Goal: Obtain resource: Obtain resource

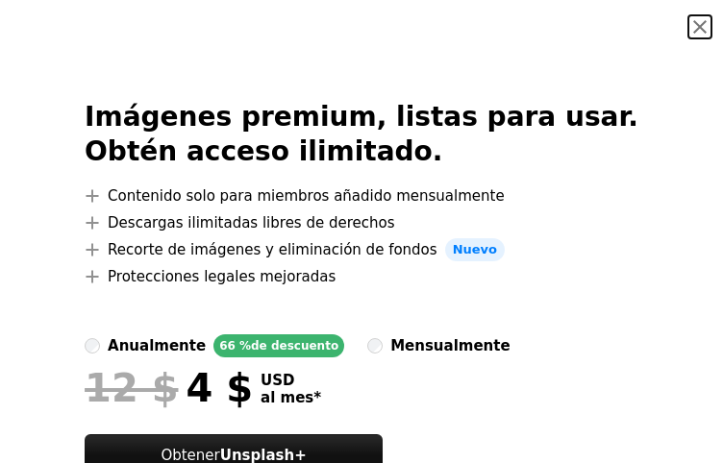
click at [699, 25] on button "An X shape" at bounding box center [700, 26] width 23 height 23
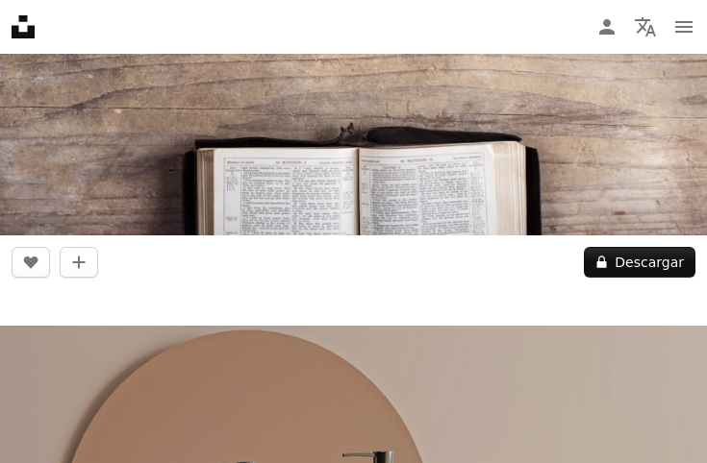
click at [595, 157] on img at bounding box center [353, -1] width 707 height 472
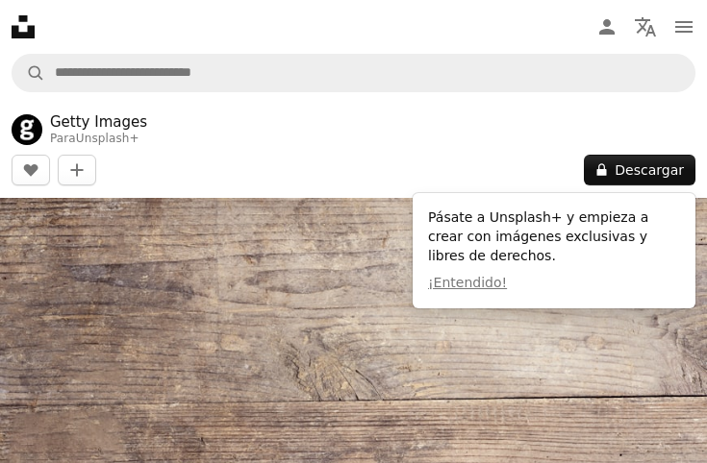
scroll to position [288, 0]
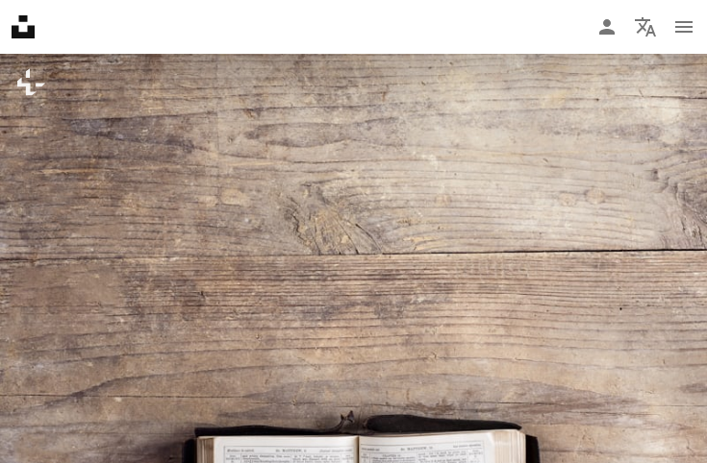
scroll to position [577, 0]
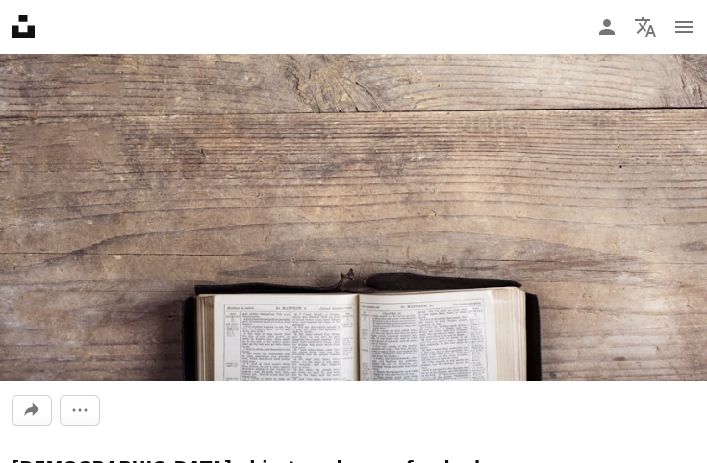
scroll to position [385, 0]
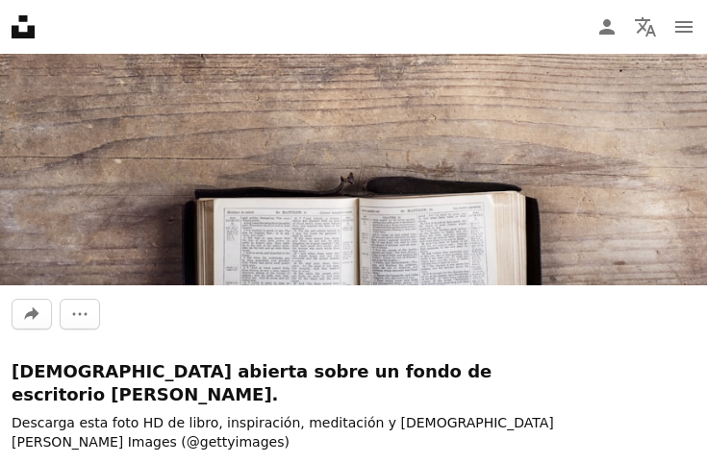
click at [389, 199] on img at bounding box center [353, 49] width 707 height 472
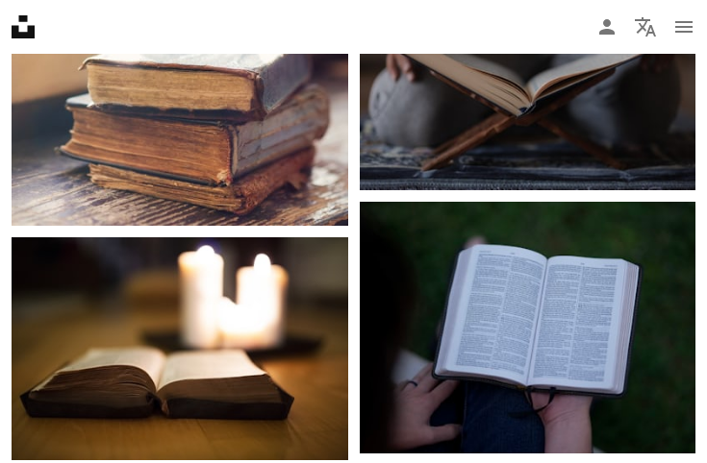
scroll to position [3173, 0]
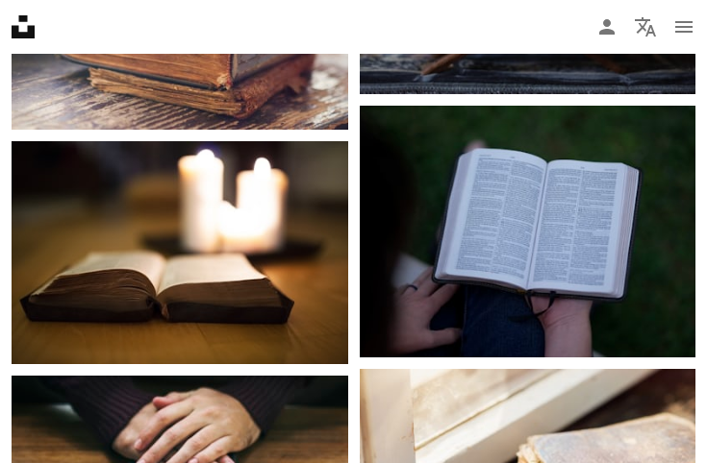
click at [495, 218] on img at bounding box center [528, 232] width 337 height 252
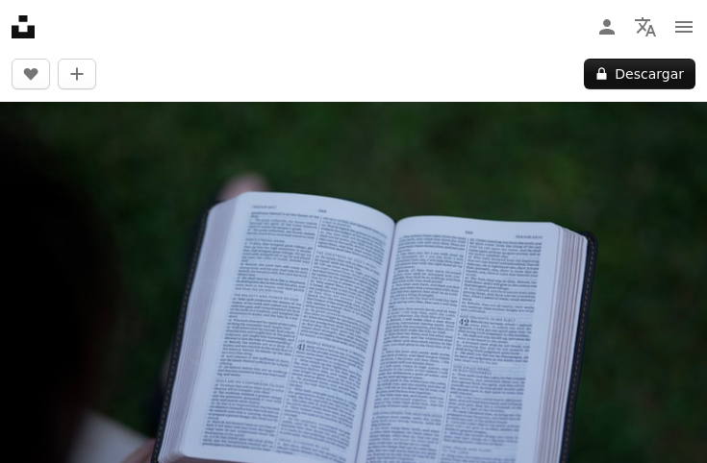
scroll to position [192, 0]
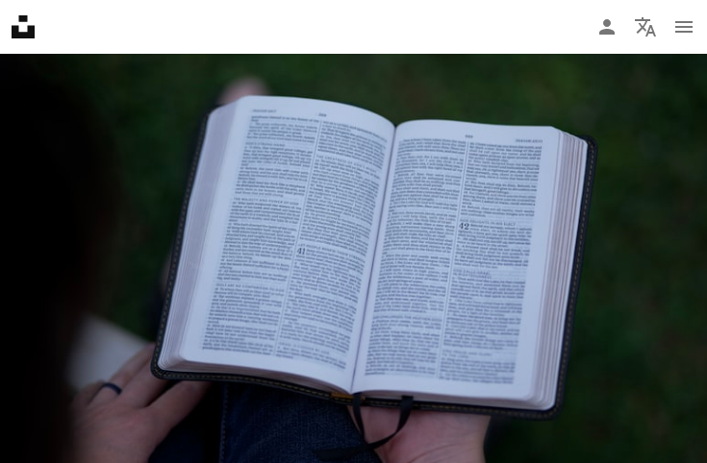
click at [242, 338] on img at bounding box center [353, 271] width 707 height 530
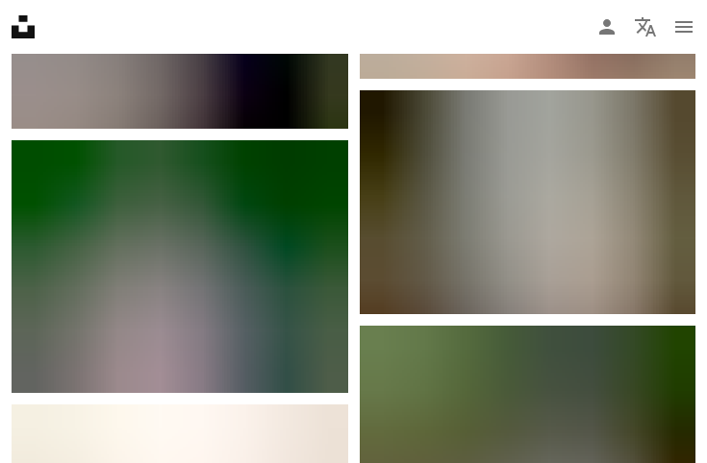
scroll to position [4904, 0]
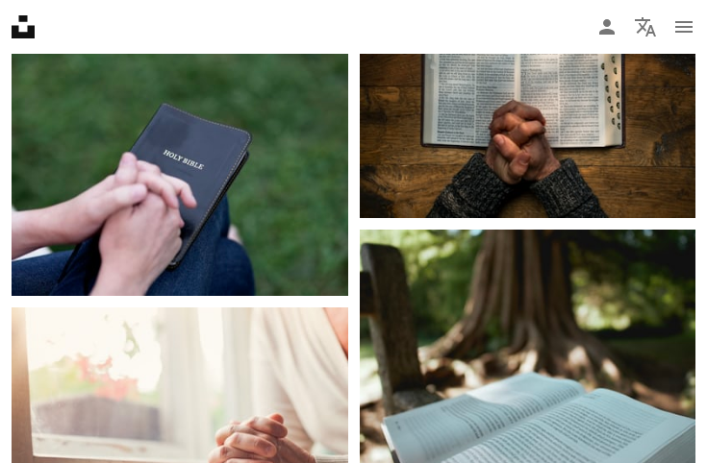
click at [263, 198] on img at bounding box center [180, 170] width 337 height 252
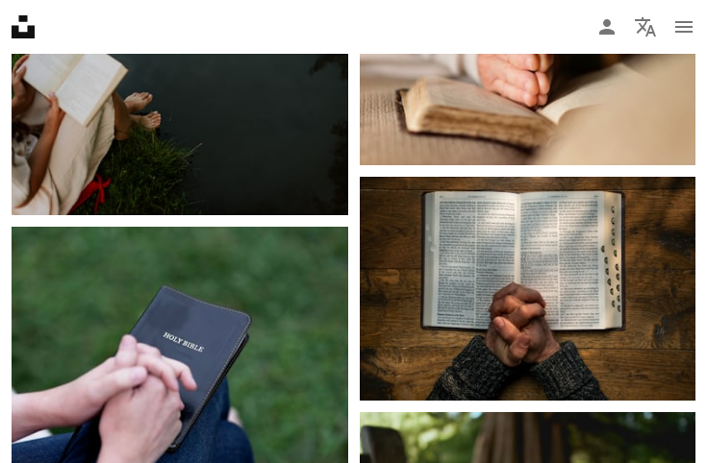
scroll to position [4625, 0]
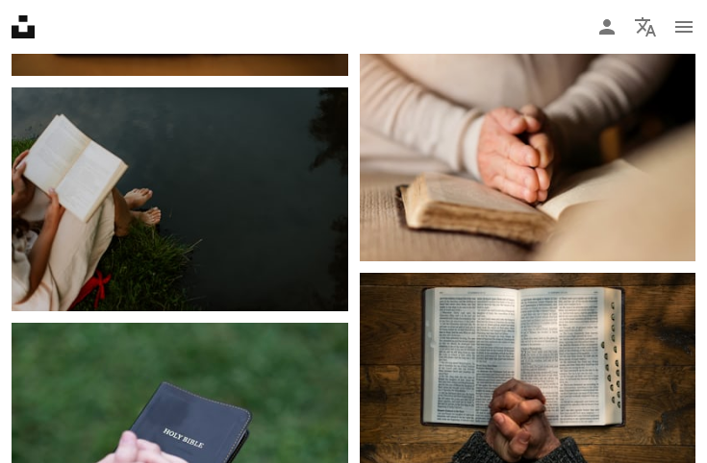
click at [511, 355] on img at bounding box center [528, 385] width 337 height 224
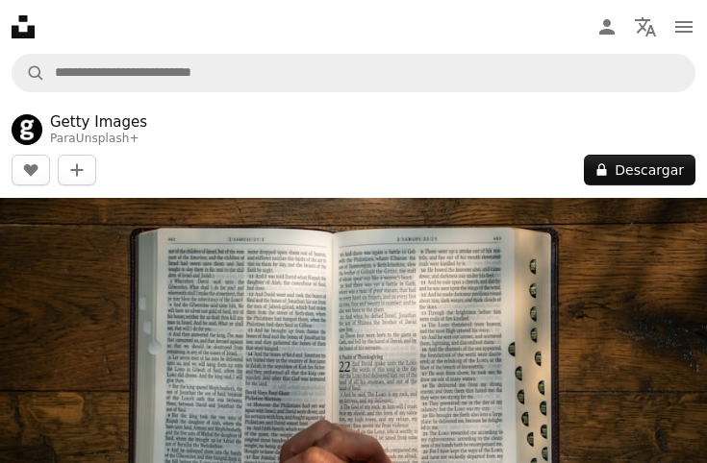
scroll to position [96, 0]
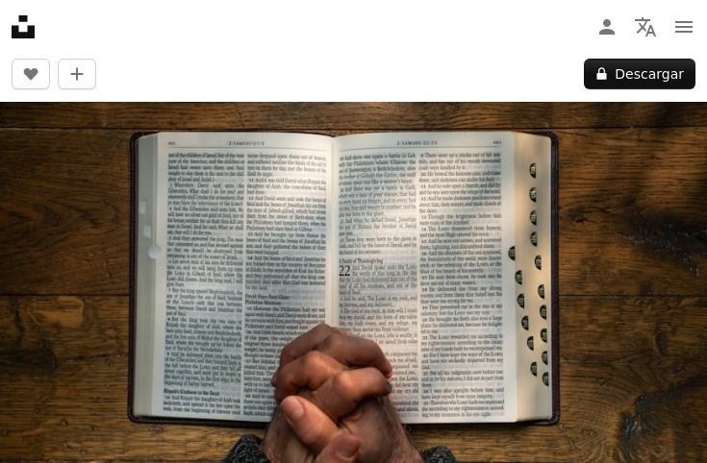
click at [447, 256] on img at bounding box center [353, 337] width 707 height 471
click at [446, 256] on img at bounding box center [353, 337] width 707 height 471
click at [648, 73] on button "A lock Descargar" at bounding box center [640, 74] width 112 height 31
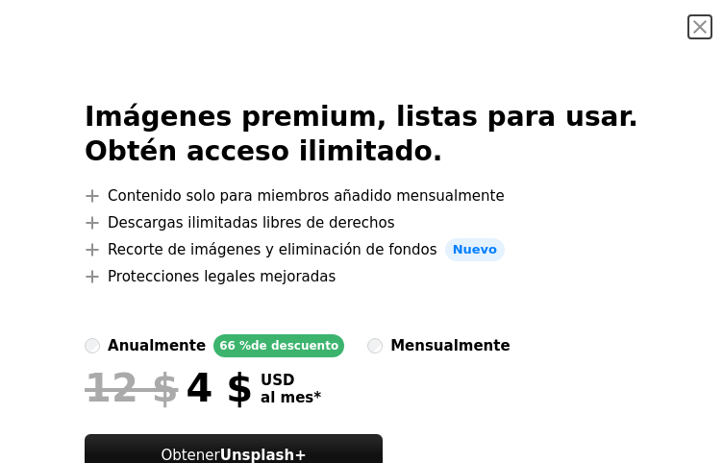
click at [484, 258] on span "Nuevo" at bounding box center [475, 249] width 60 height 23
click at [485, 258] on span "Nuevo" at bounding box center [475, 249] width 60 height 23
click at [698, 38] on button "An X shape" at bounding box center [700, 26] width 23 height 23
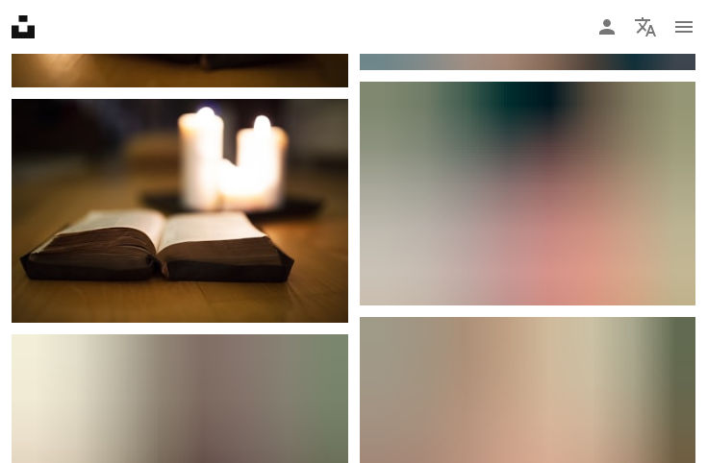
scroll to position [2404, 0]
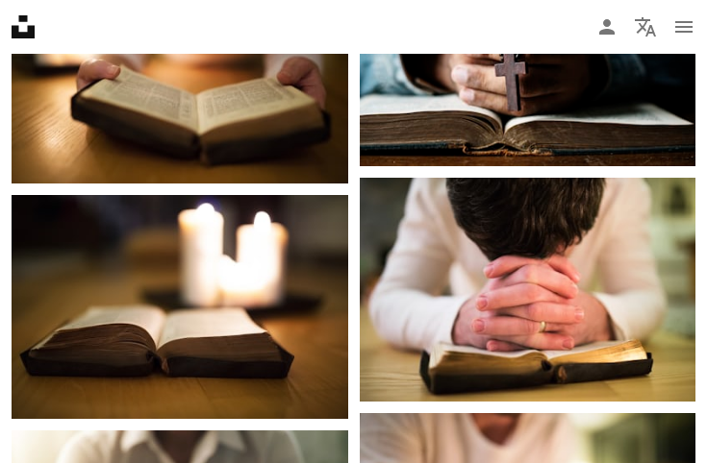
click at [528, 206] on img at bounding box center [528, 289] width 337 height 223
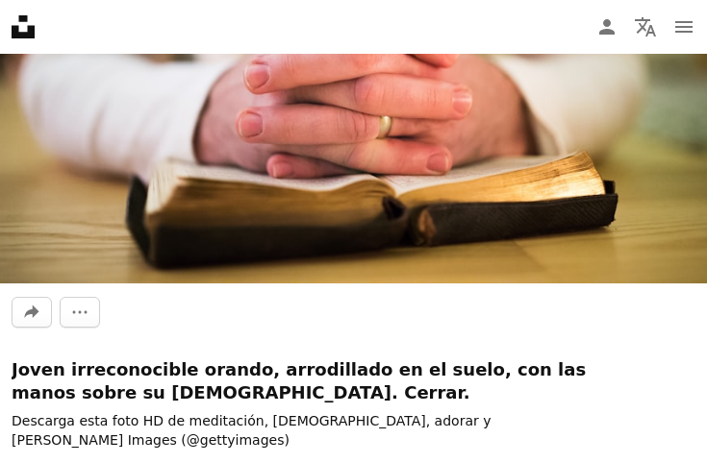
scroll to position [288, 0]
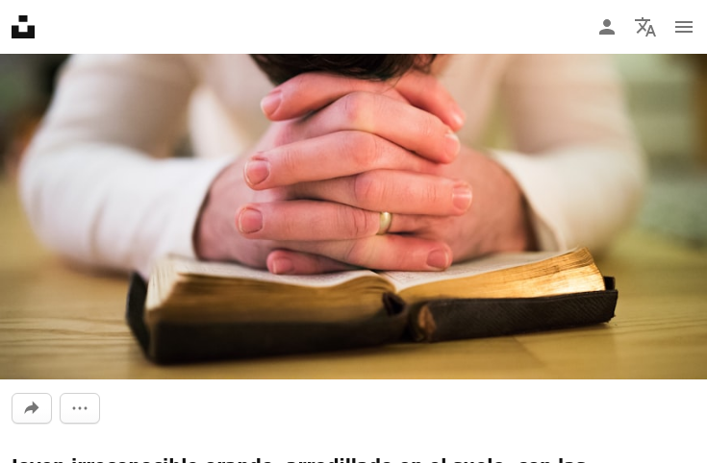
click at [498, 245] on img at bounding box center [353, 145] width 707 height 470
click at [366, 207] on img at bounding box center [353, 145] width 707 height 470
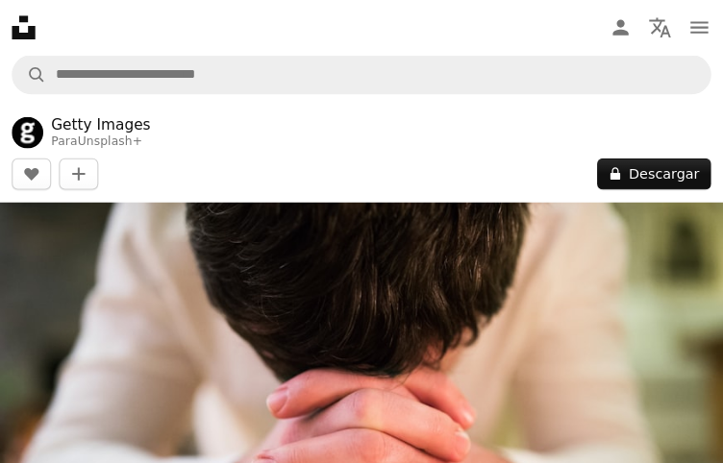
scroll to position [577, 0]
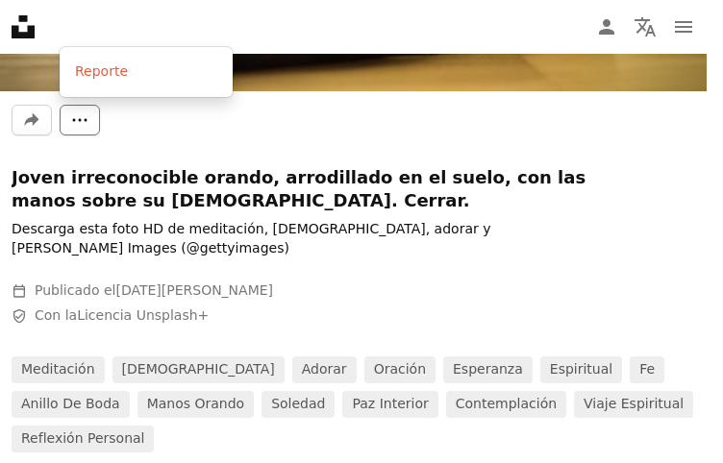
click at [83, 125] on icon "More Actions" at bounding box center [79, 120] width 17 height 17
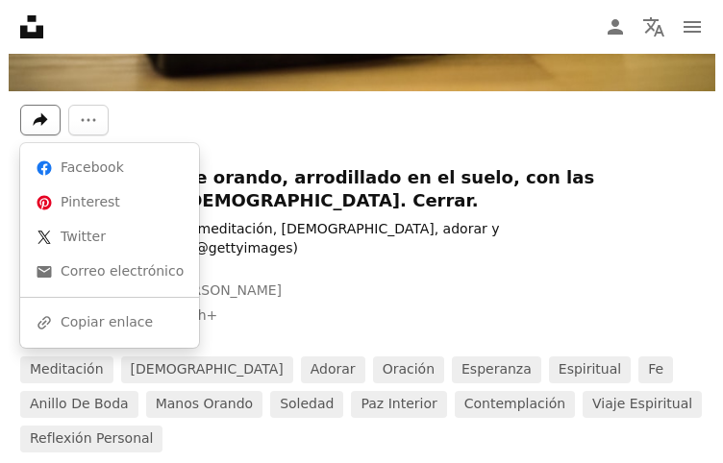
scroll to position [0, 0]
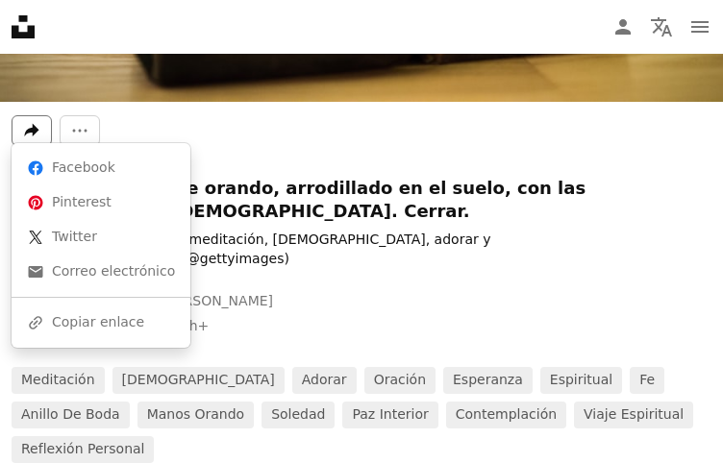
click at [36, 124] on icon "Compartir esta imagen" at bounding box center [32, 130] width 14 height 13
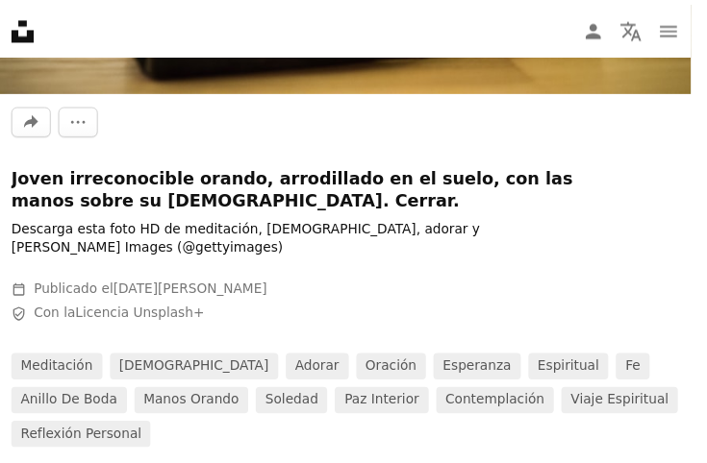
scroll to position [577, 0]
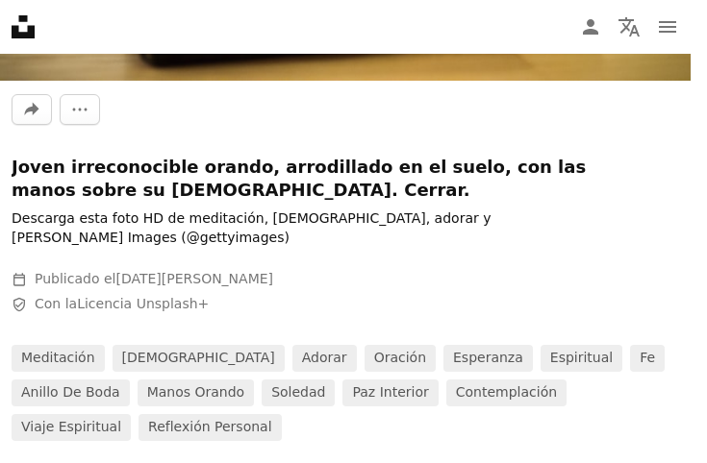
click at [198, 154] on body "Unsplash logo Página de inicio de Unsplash A photo Pen Tool A compass A stack o…" at bounding box center [345, 231] width 690 height 463
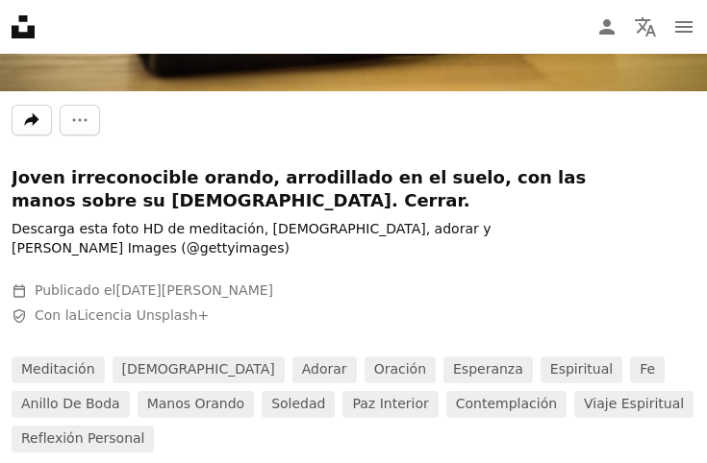
scroll to position [1058, 0]
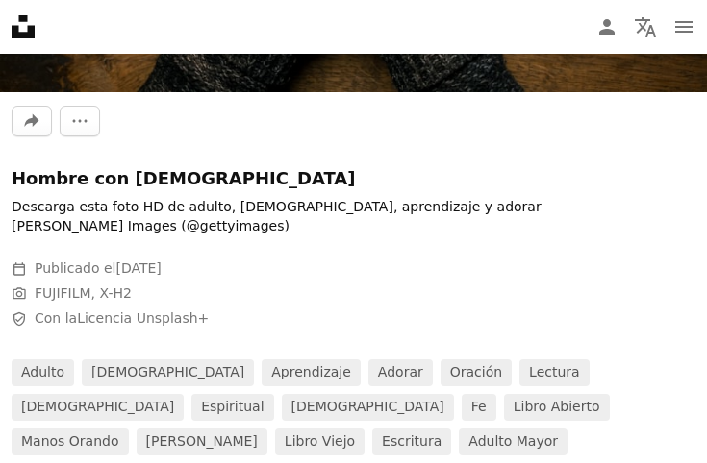
scroll to position [96, 0]
